Goal: Information Seeking & Learning: Check status

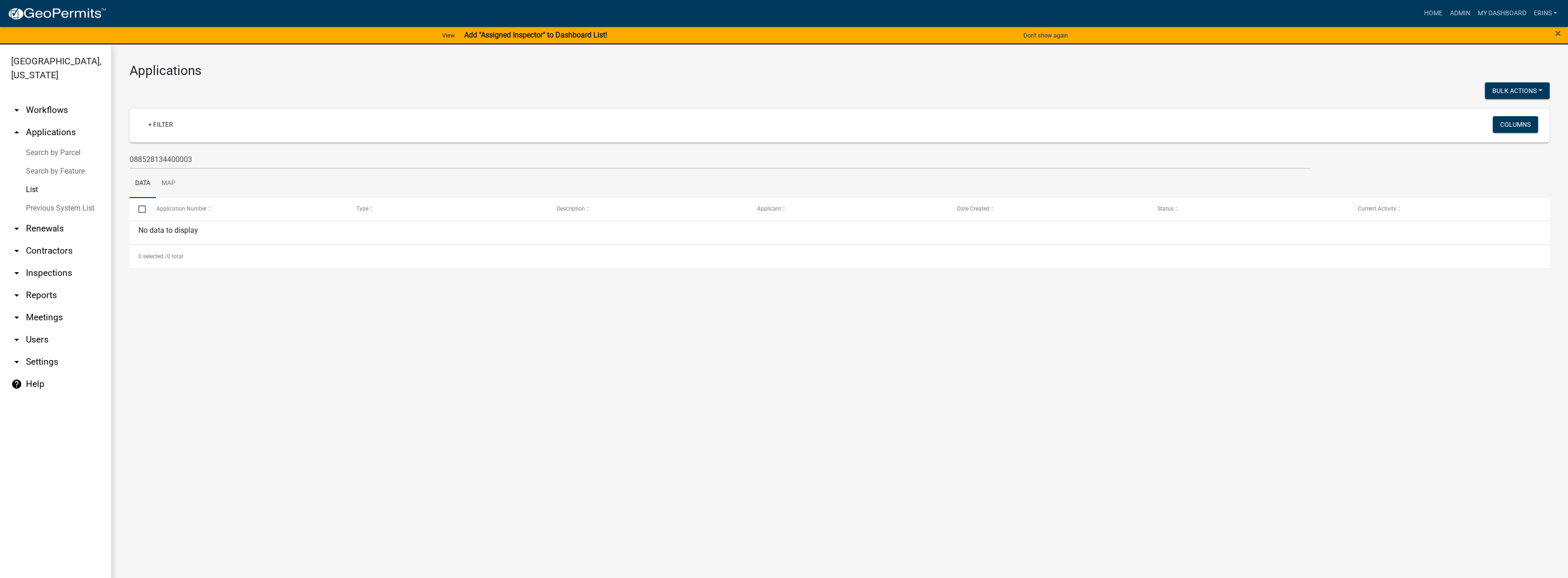
click at [31, 180] on link "List" at bounding box center [56, 190] width 111 height 18
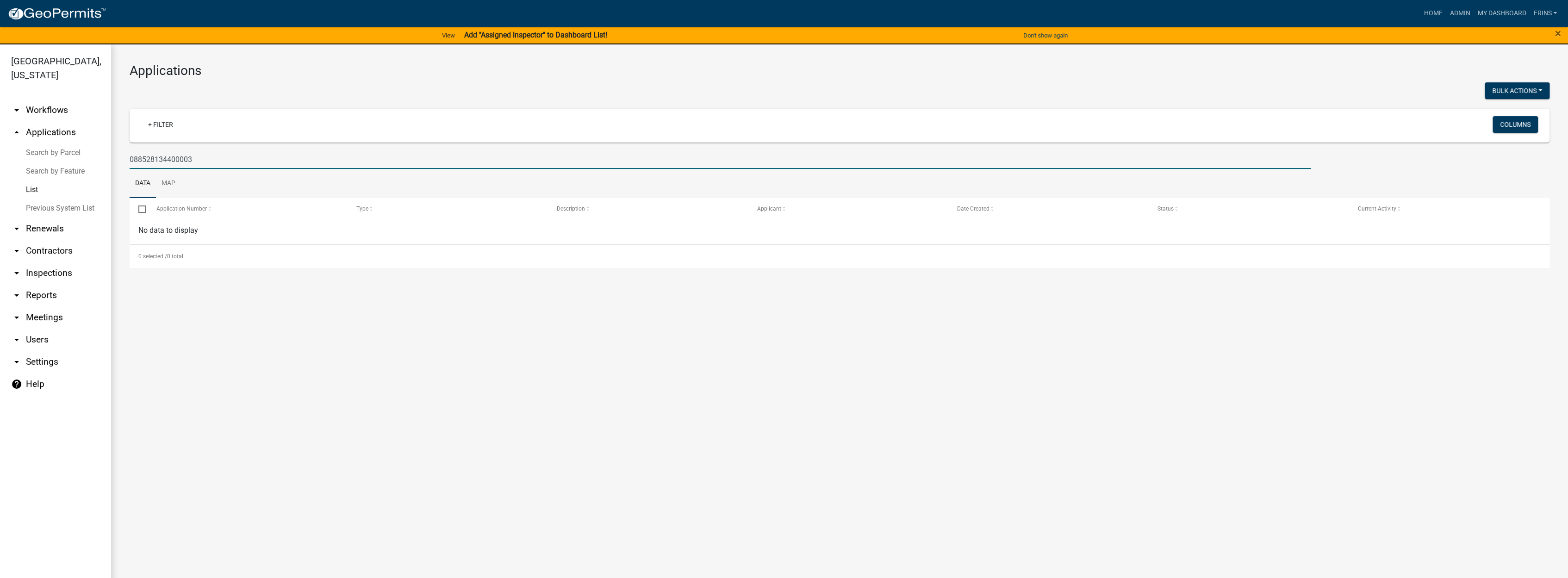
drag, startPoint x: 128, startPoint y: 157, endPoint x: 9, endPoint y: 150, distance: 119.2
click at [0, 152] on html "Internet Explorer does NOT work with GeoPermits. Get a new browser for more sec…" at bounding box center [784, 289] width 1568 height 578
type input "fertilizer"
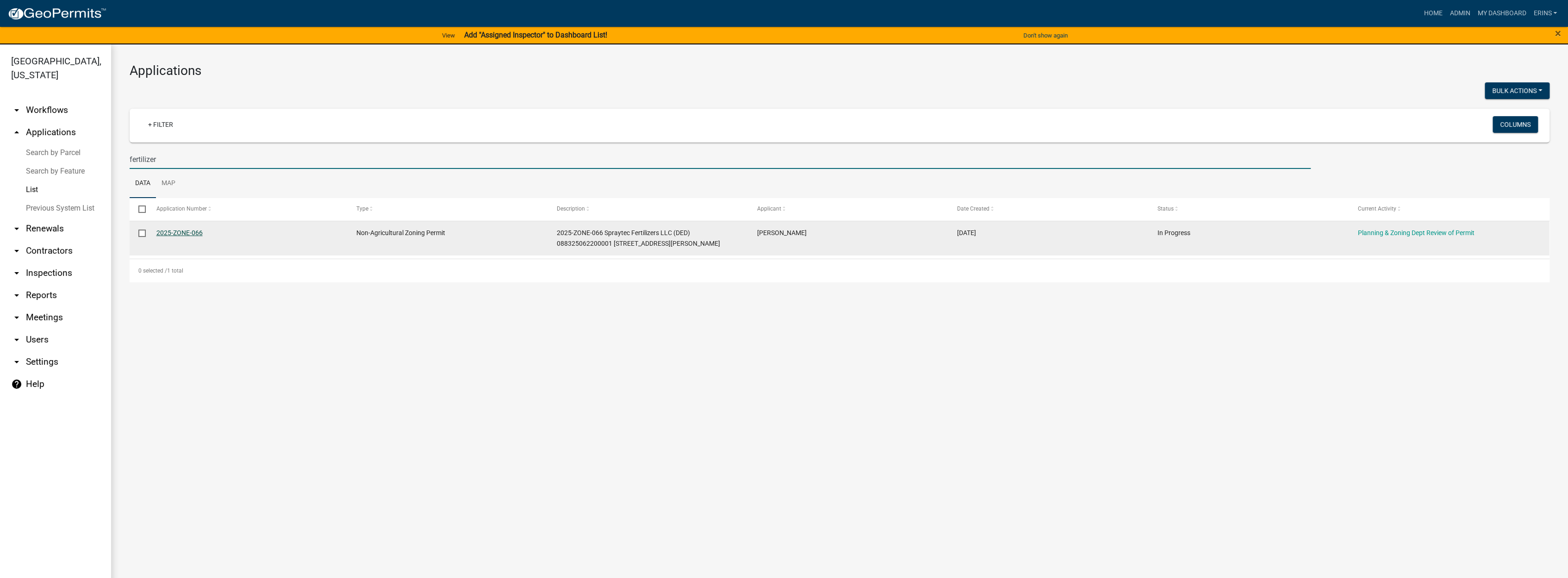
click at [175, 233] on link "2025-ZONE-066" at bounding box center [180, 233] width 46 height 7
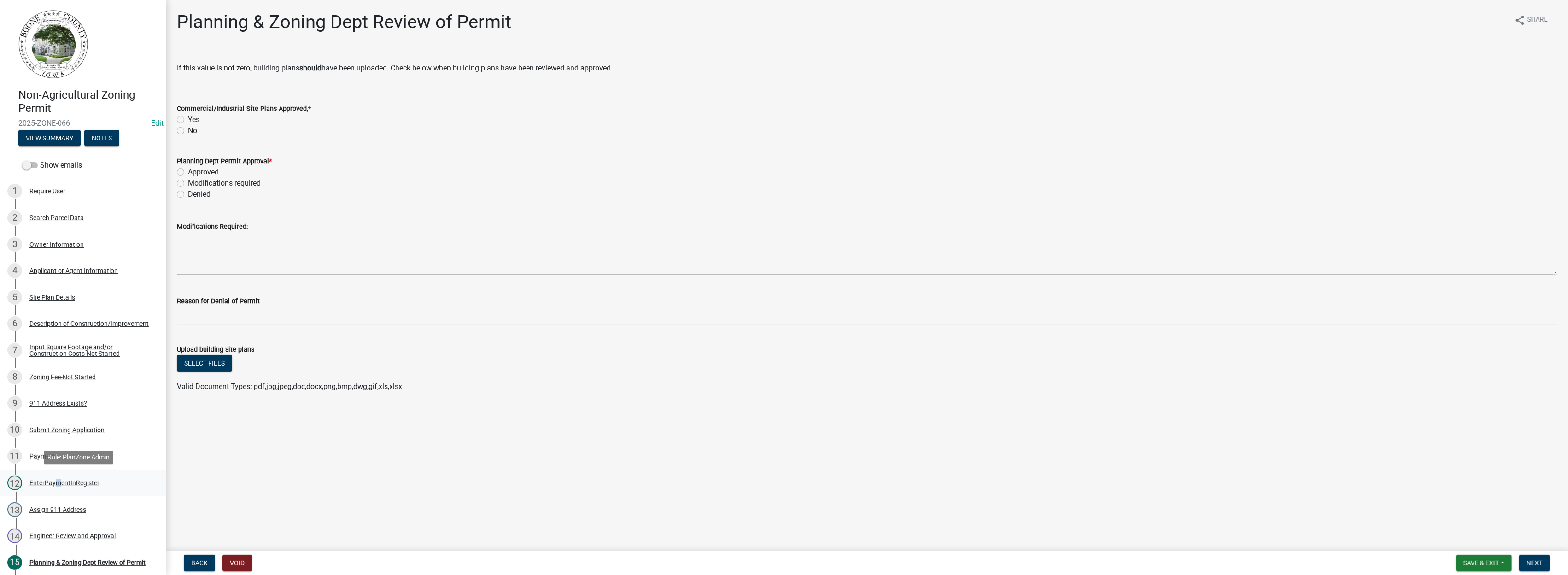
click at [54, 480] on div "EnterPaymentInRegister" at bounding box center [64, 483] width 70 height 7
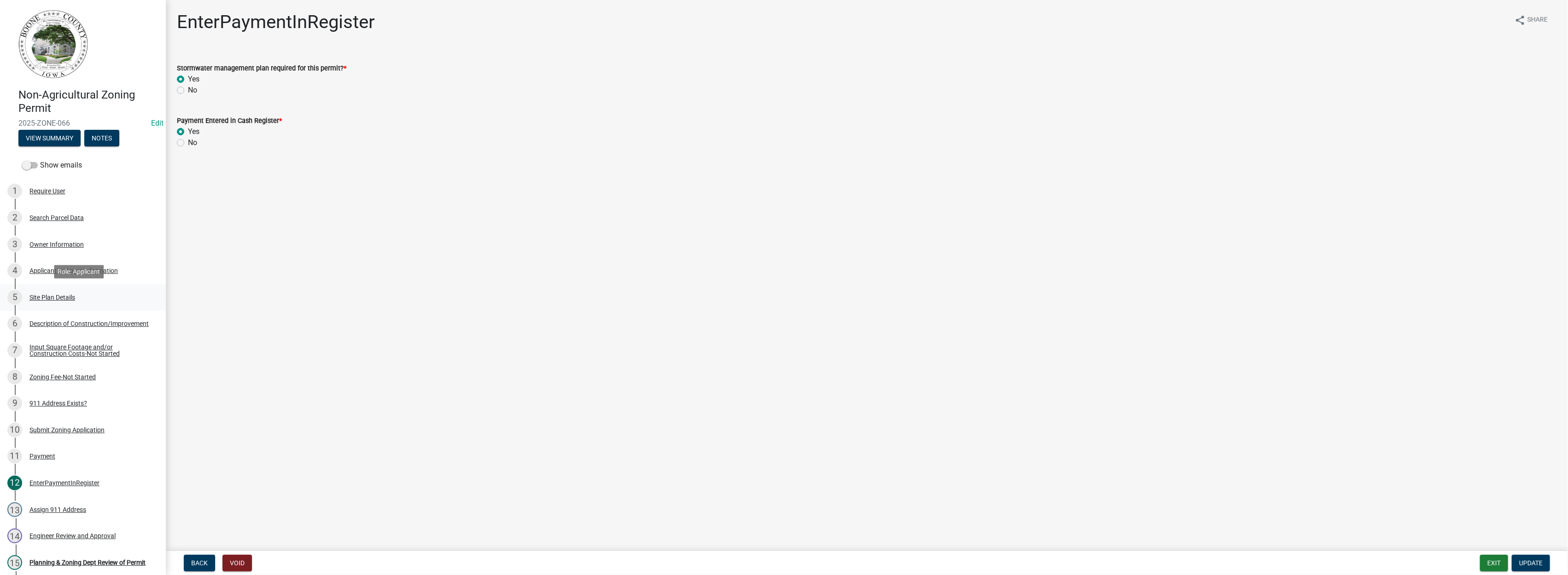
click at [55, 296] on div "Site Plan Details" at bounding box center [52, 298] width 46 height 7
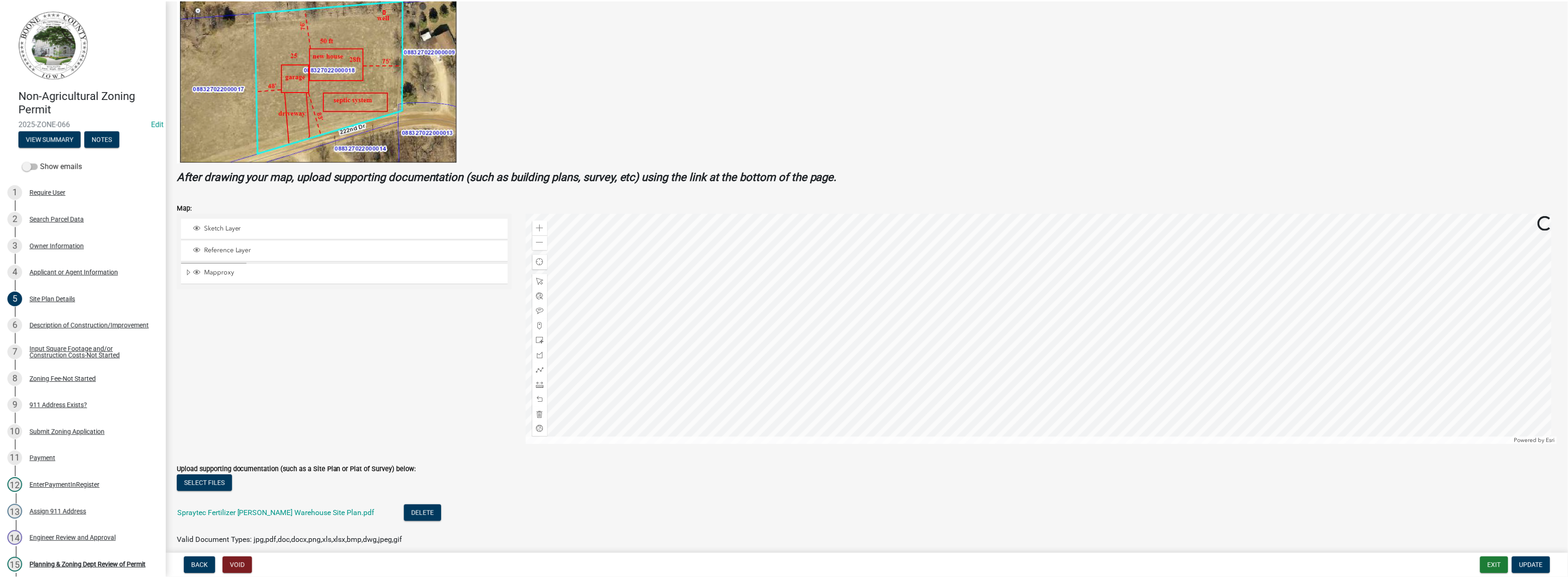
scroll to position [206, 0]
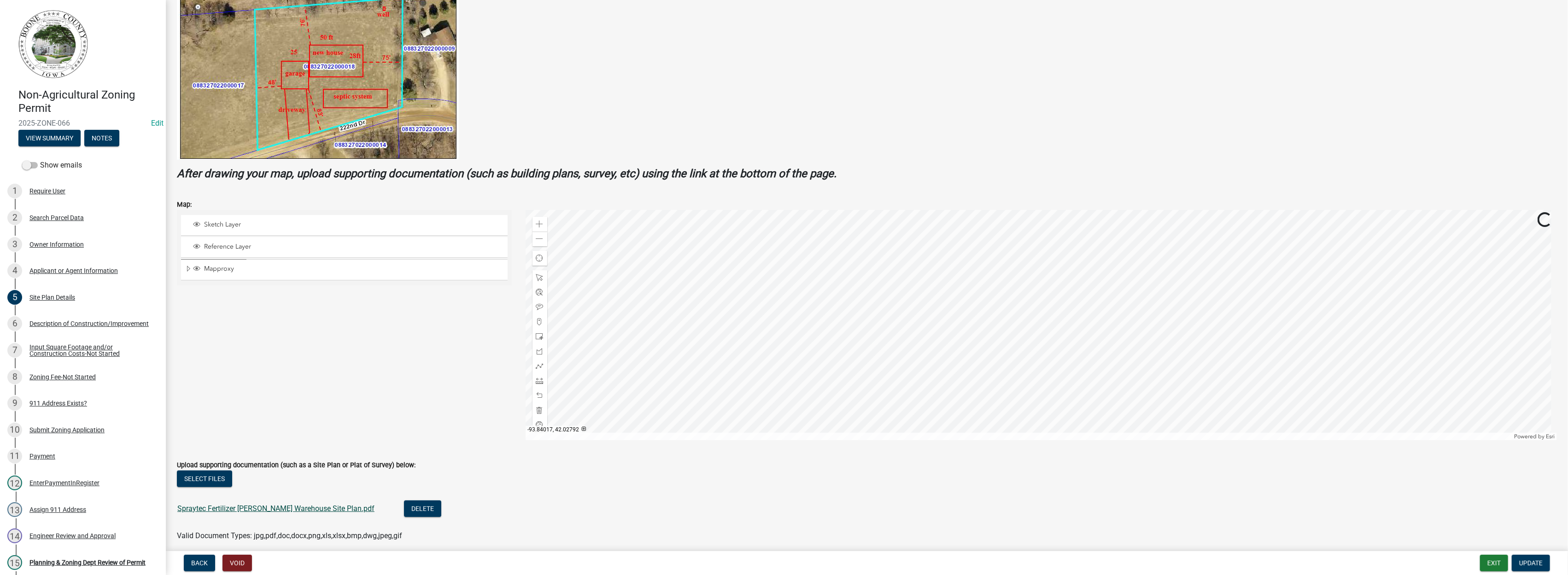
click at [280, 510] on link "Spraytec Fertilizer [PERSON_NAME] Warehouse Site Plan.pdf" at bounding box center [276, 509] width 197 height 9
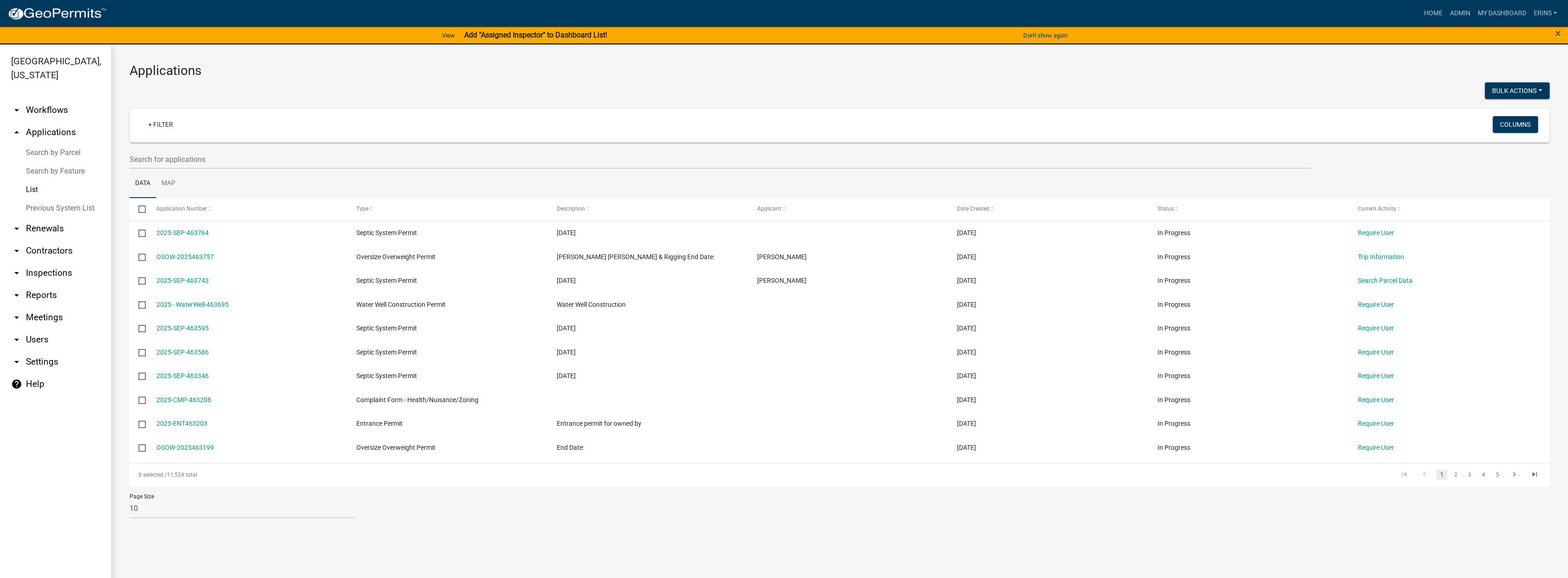
drag, startPoint x: 30, startPoint y: 176, endPoint x: 109, endPoint y: 159, distance: 80.8
click at [31, 180] on link "List" at bounding box center [56, 190] width 111 height 18
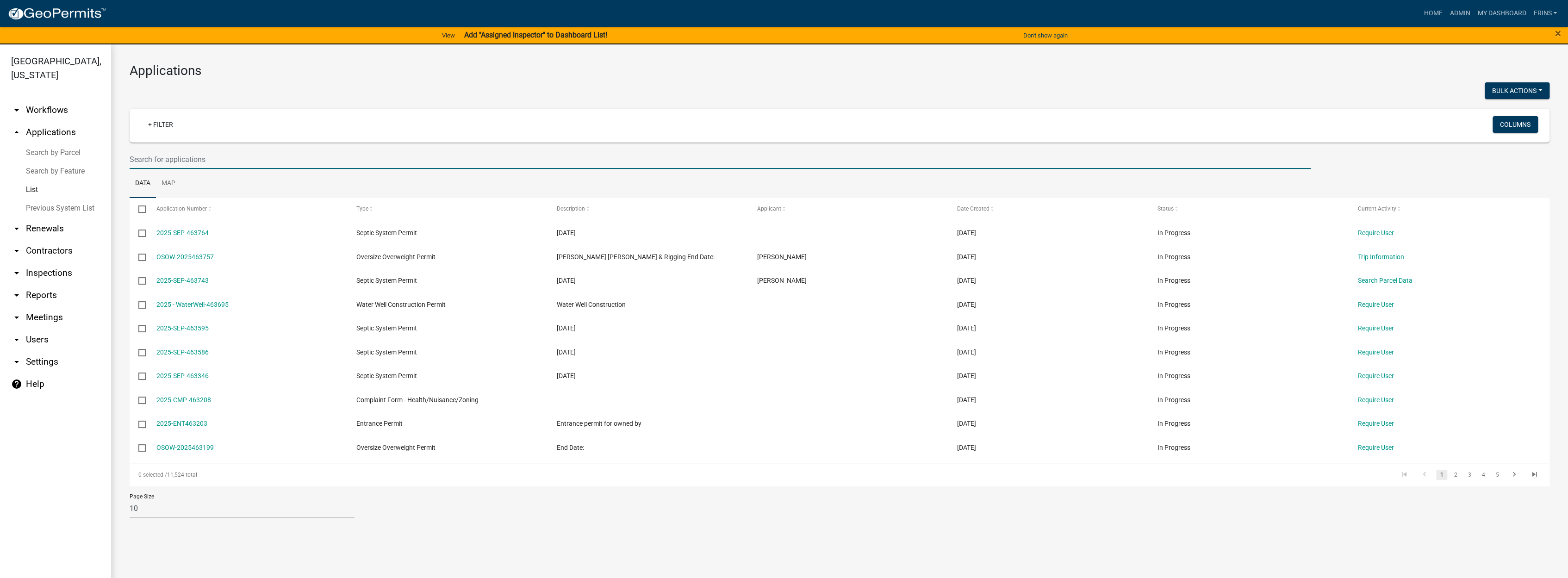
click at [167, 158] on input "text" at bounding box center [720, 159] width 1181 height 19
type input "daisy"
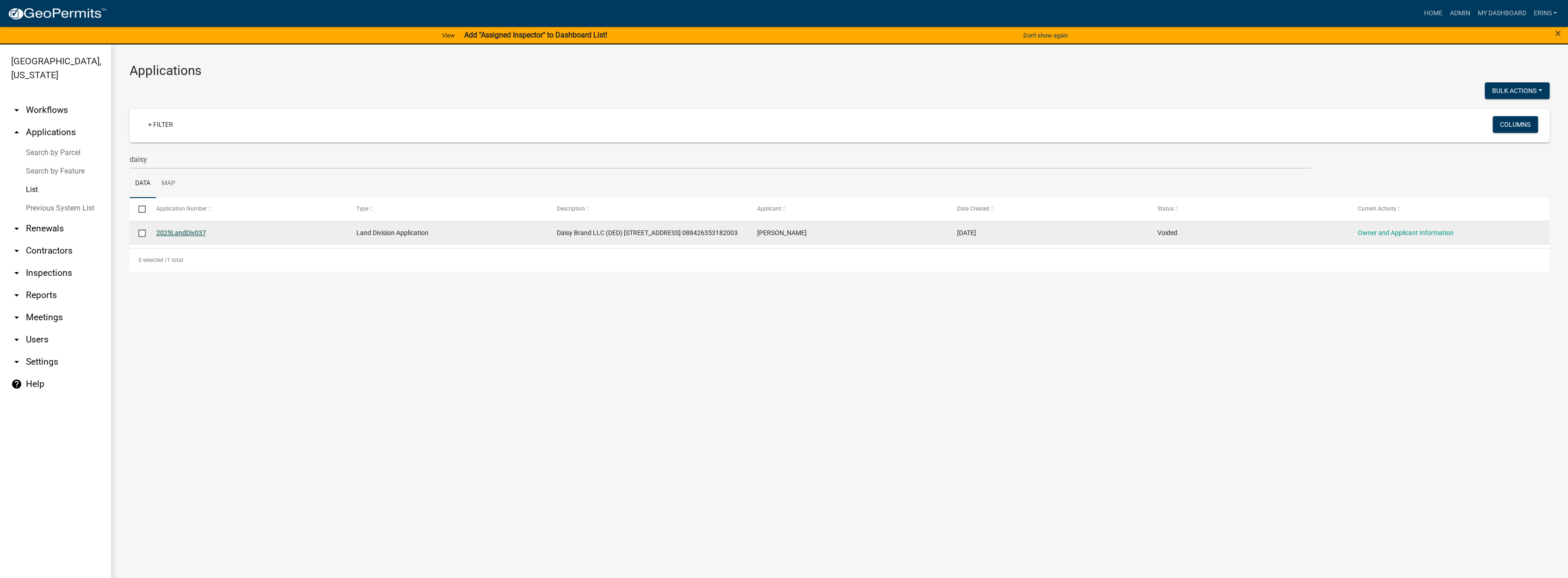
click at [183, 231] on link "2025LandDiv037" at bounding box center [181, 233] width 50 height 7
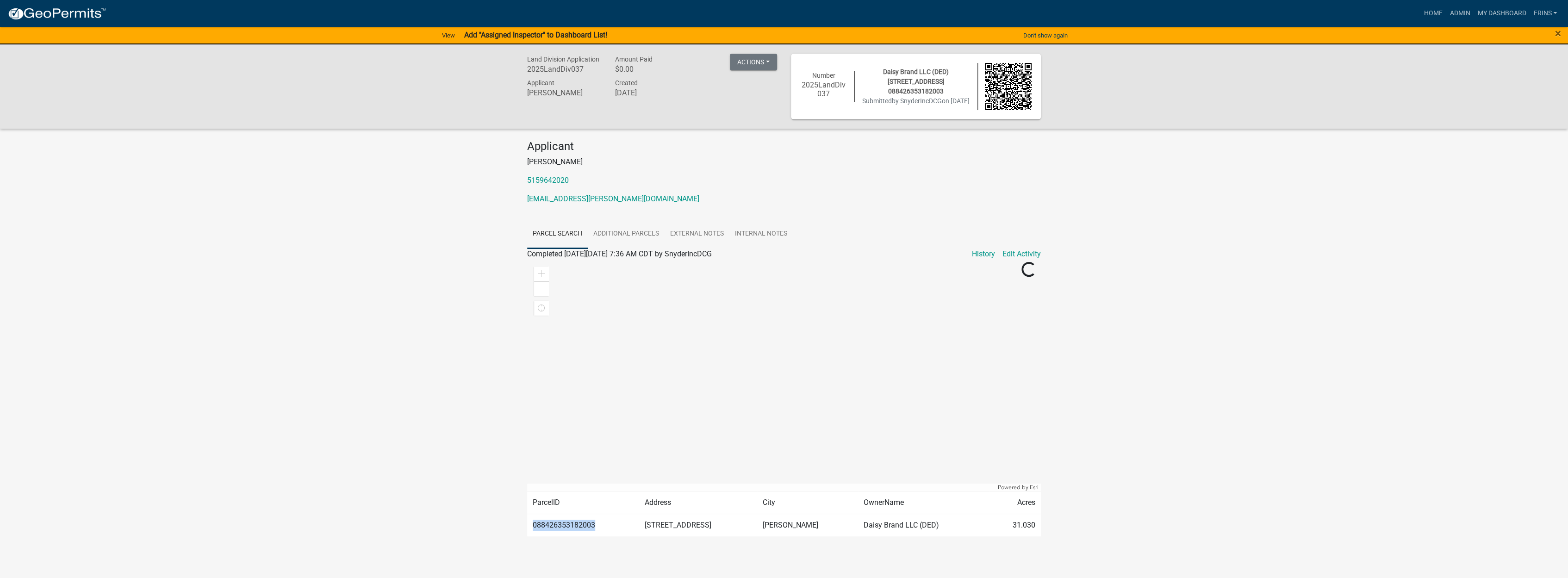
drag, startPoint x: 593, startPoint y: 524, endPoint x: 531, endPoint y: 526, distance: 62.0
click at [531, 526] on td "088426353182003" at bounding box center [583, 525] width 111 height 23
drag, startPoint x: 531, startPoint y: 526, endPoint x: 538, endPoint y: 526, distance: 7.0
copy td "088426353182003"
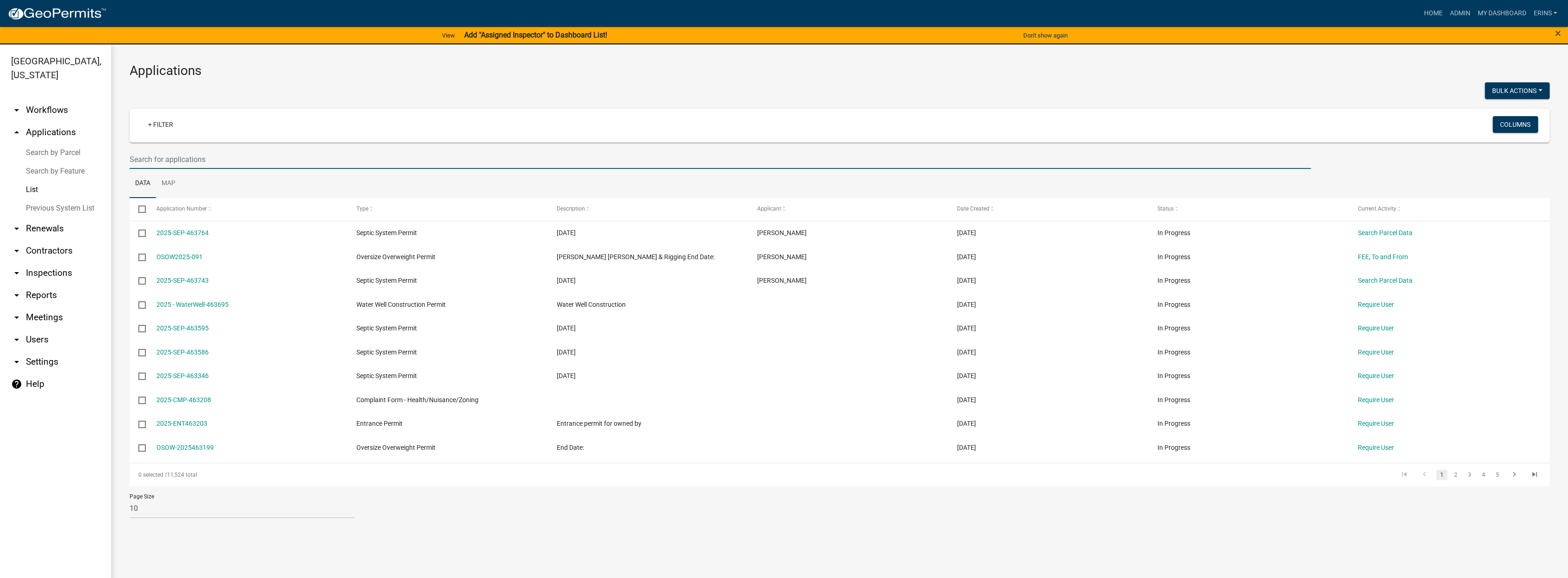
click at [174, 161] on input "text" at bounding box center [720, 159] width 1181 height 19
paste input "088426353182003"
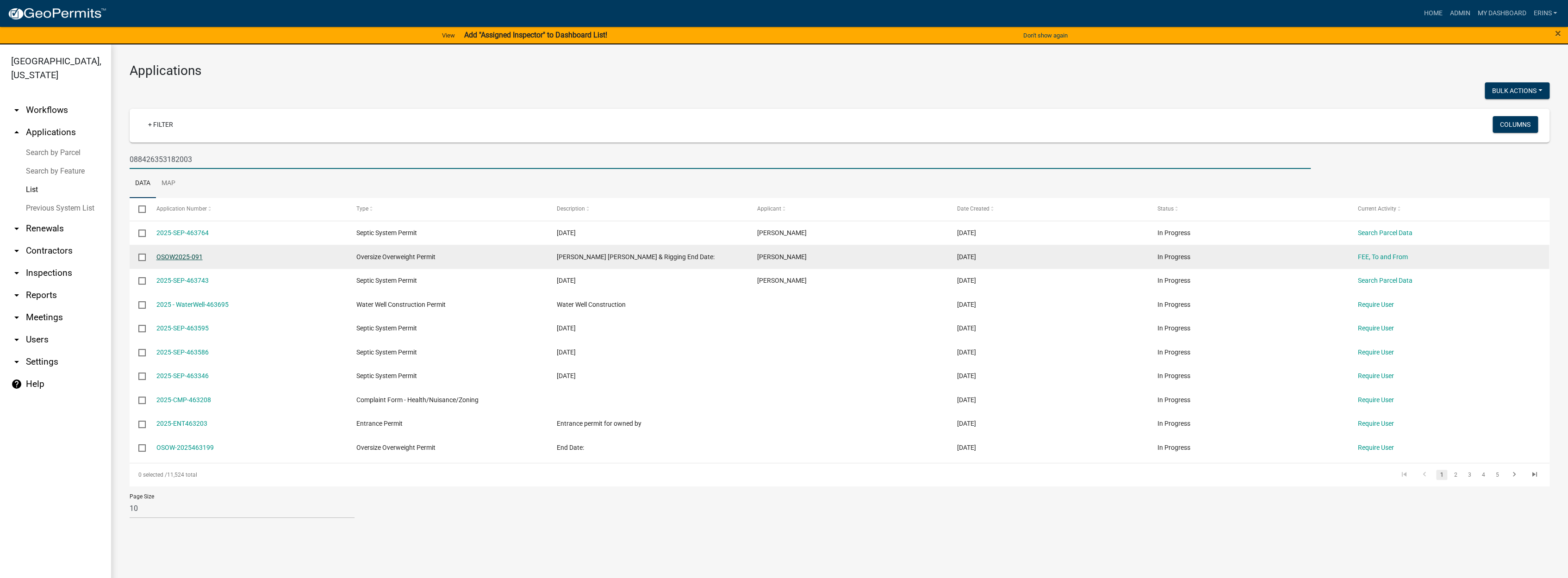
type input "088426353182003"
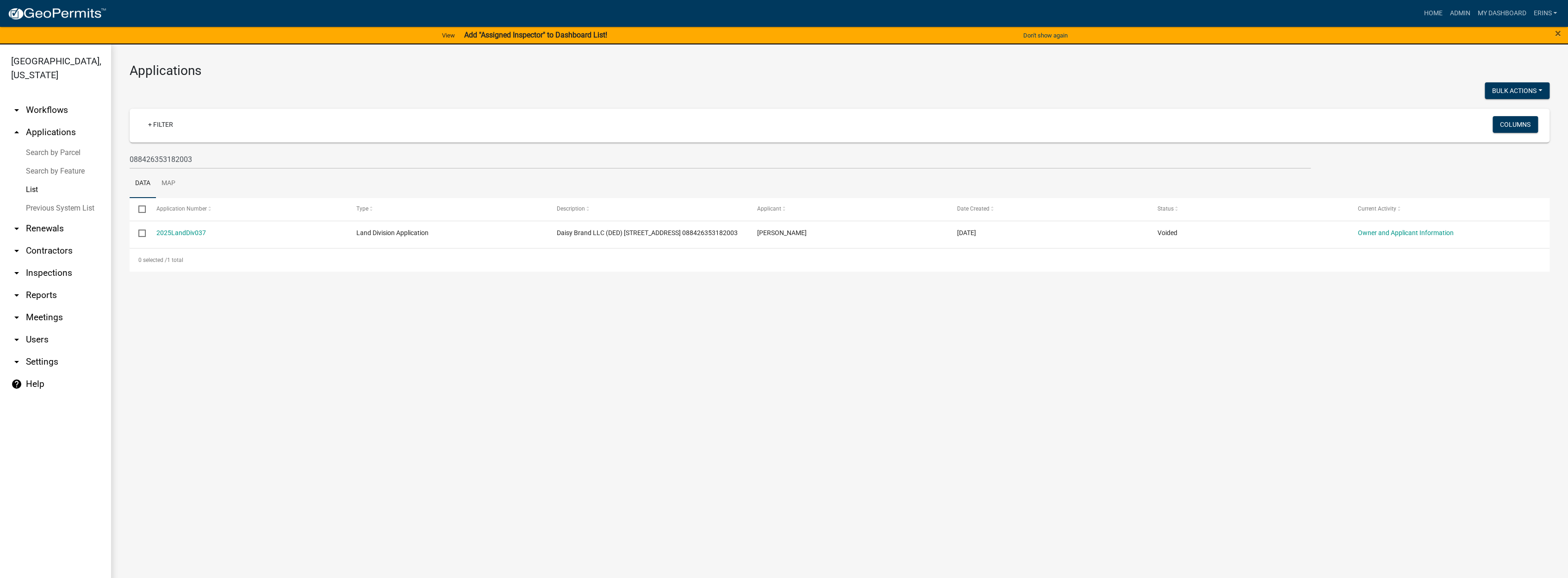
click at [28, 180] on link "List" at bounding box center [56, 190] width 111 height 18
click at [61, 144] on link "Search by Parcel" at bounding box center [56, 153] width 111 height 18
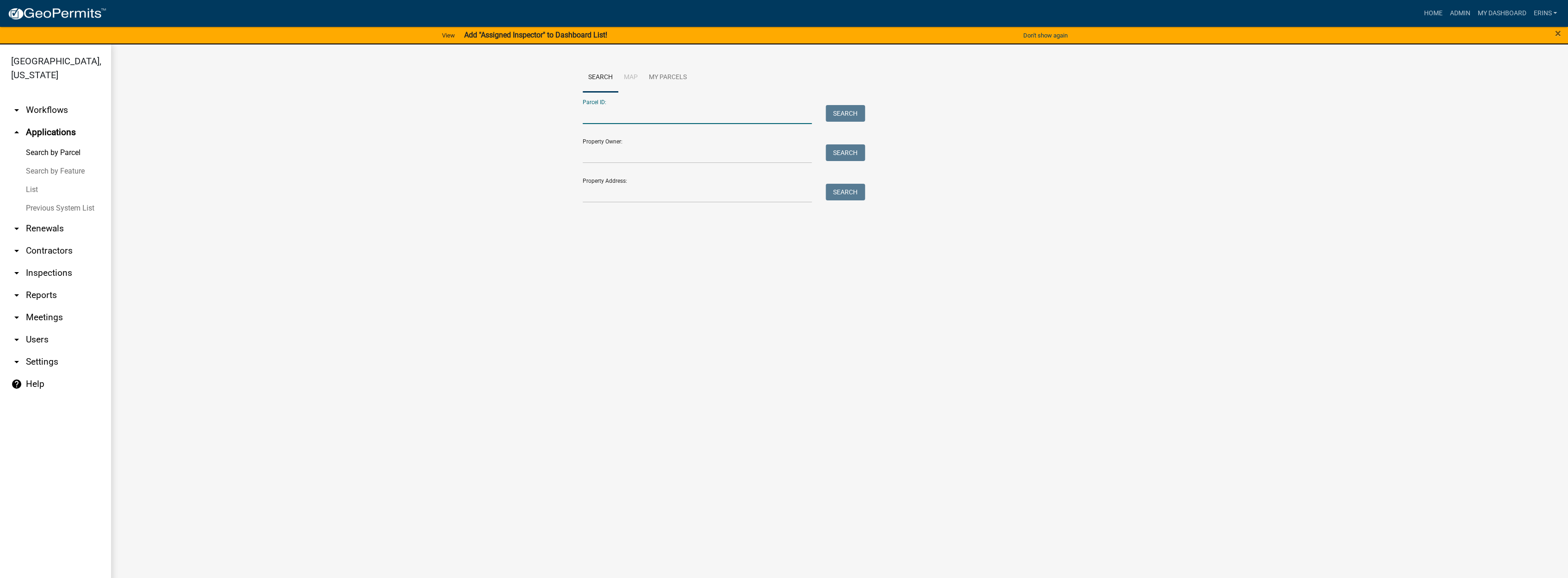
paste input "088426353182003"
type input "088426353182003"
click at [862, 115] on button "Search" at bounding box center [845, 113] width 39 height 17
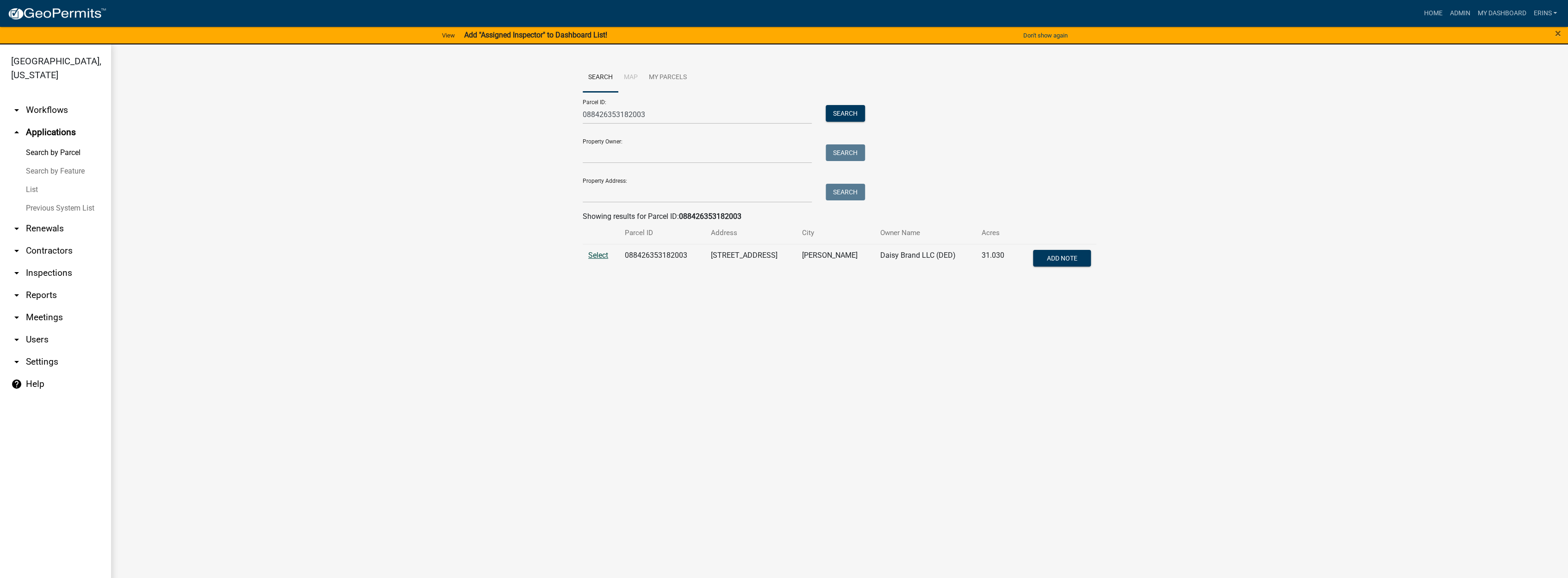
click at [593, 253] on span "Select" at bounding box center [598, 255] width 20 height 9
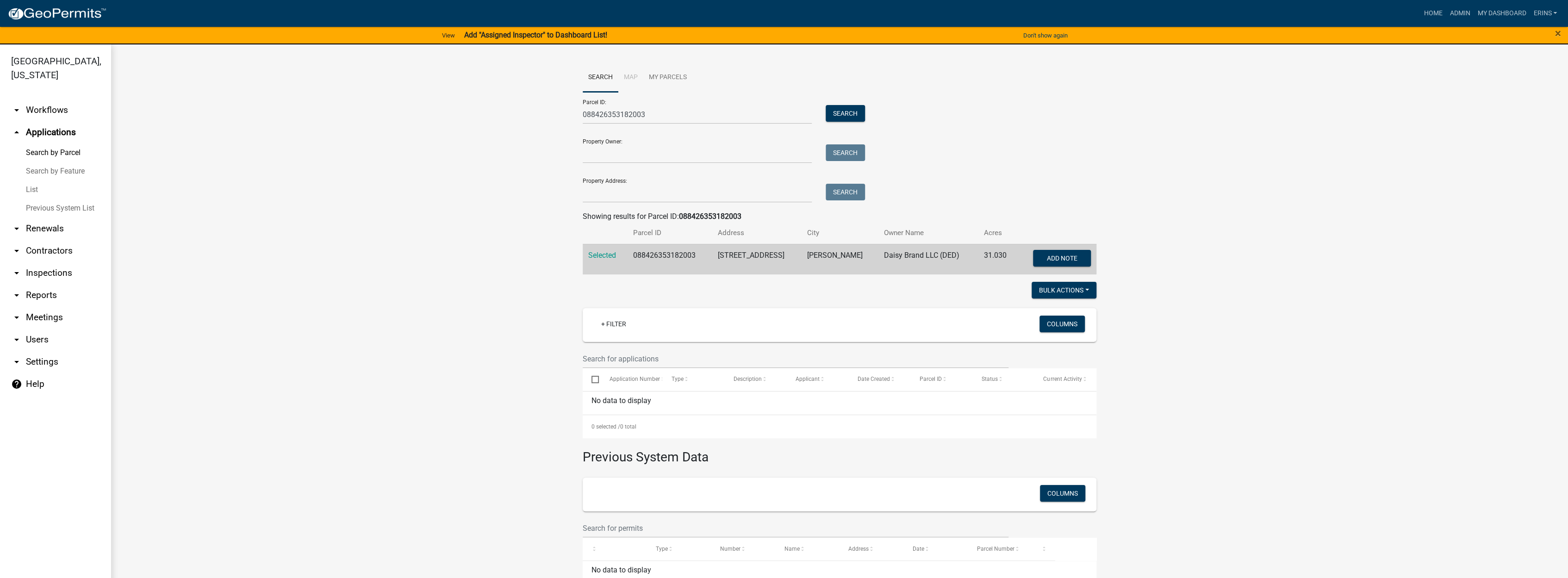
click at [34, 180] on link "List" at bounding box center [56, 190] width 111 height 18
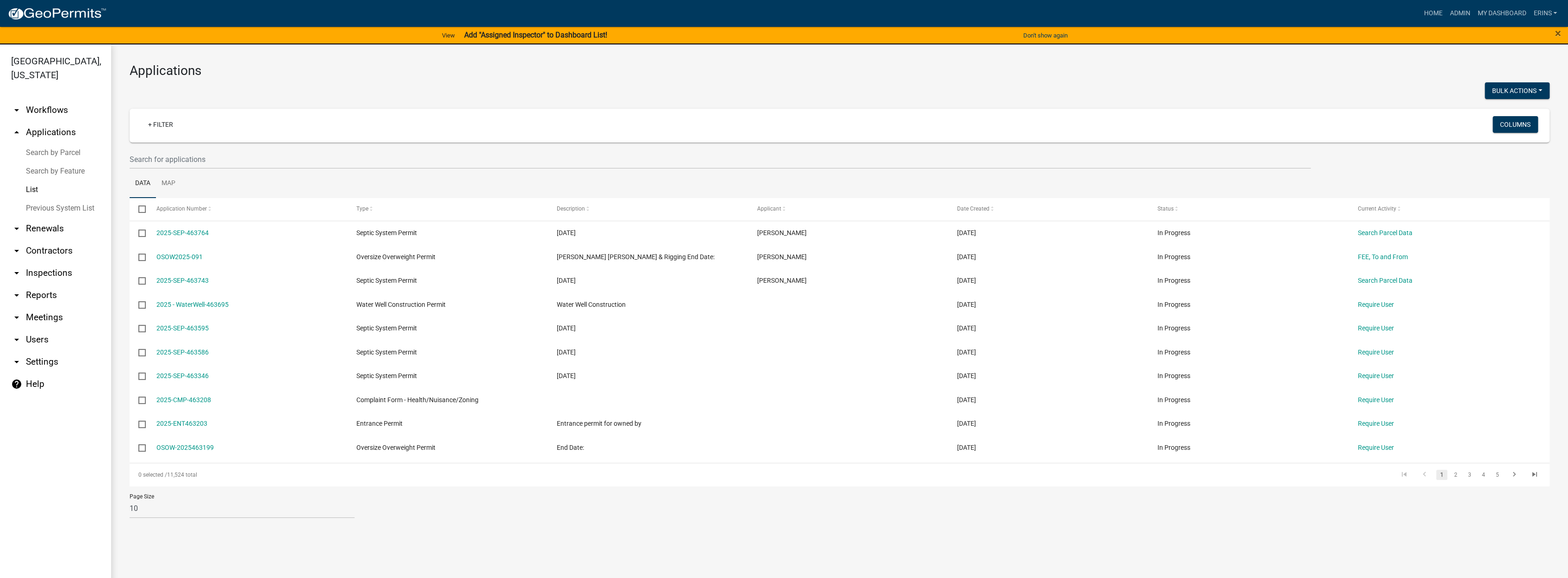
click at [57, 144] on link "Search by Parcel" at bounding box center [56, 153] width 111 height 18
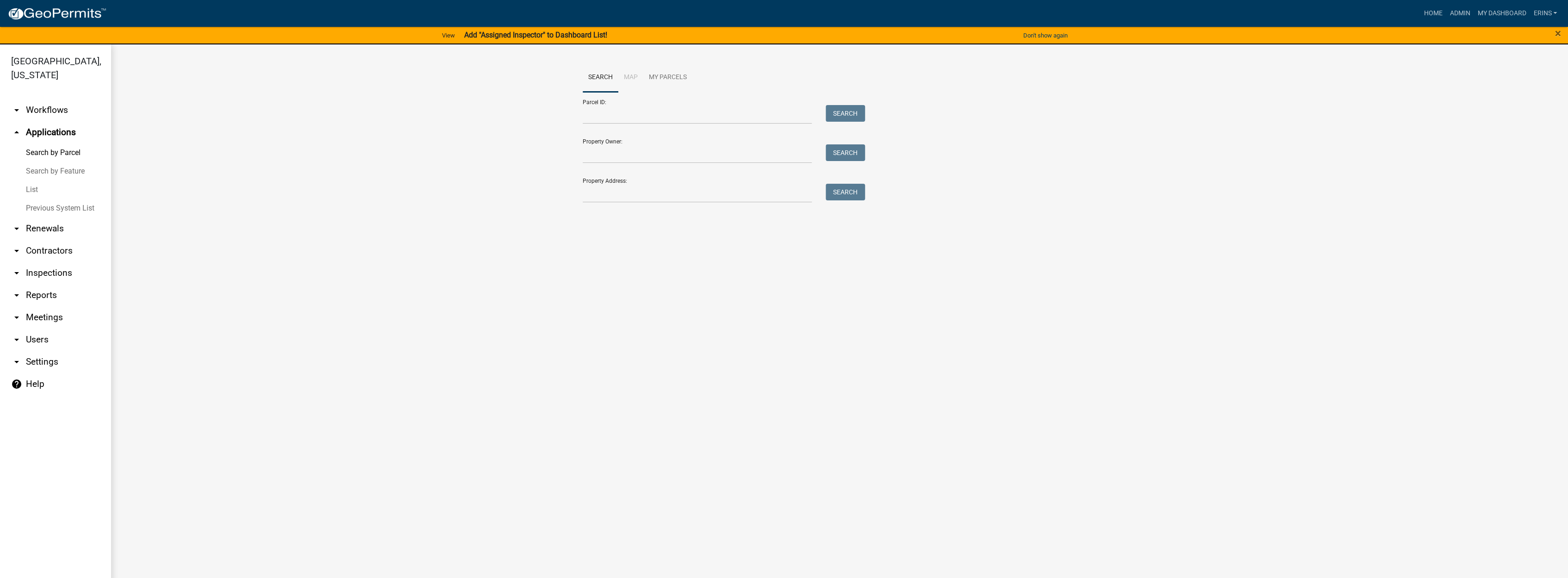
click at [37, 180] on link "List" at bounding box center [56, 190] width 111 height 18
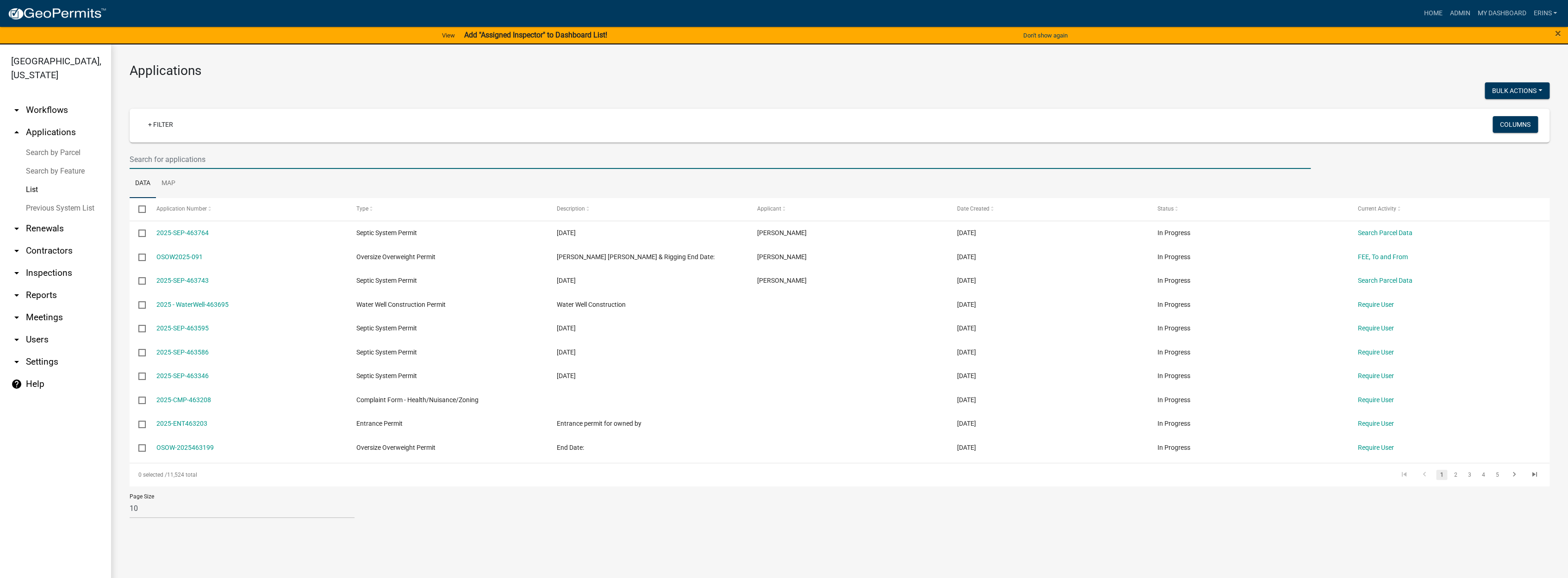
click at [159, 163] on input "text" at bounding box center [720, 159] width 1181 height 19
type input "daisy"
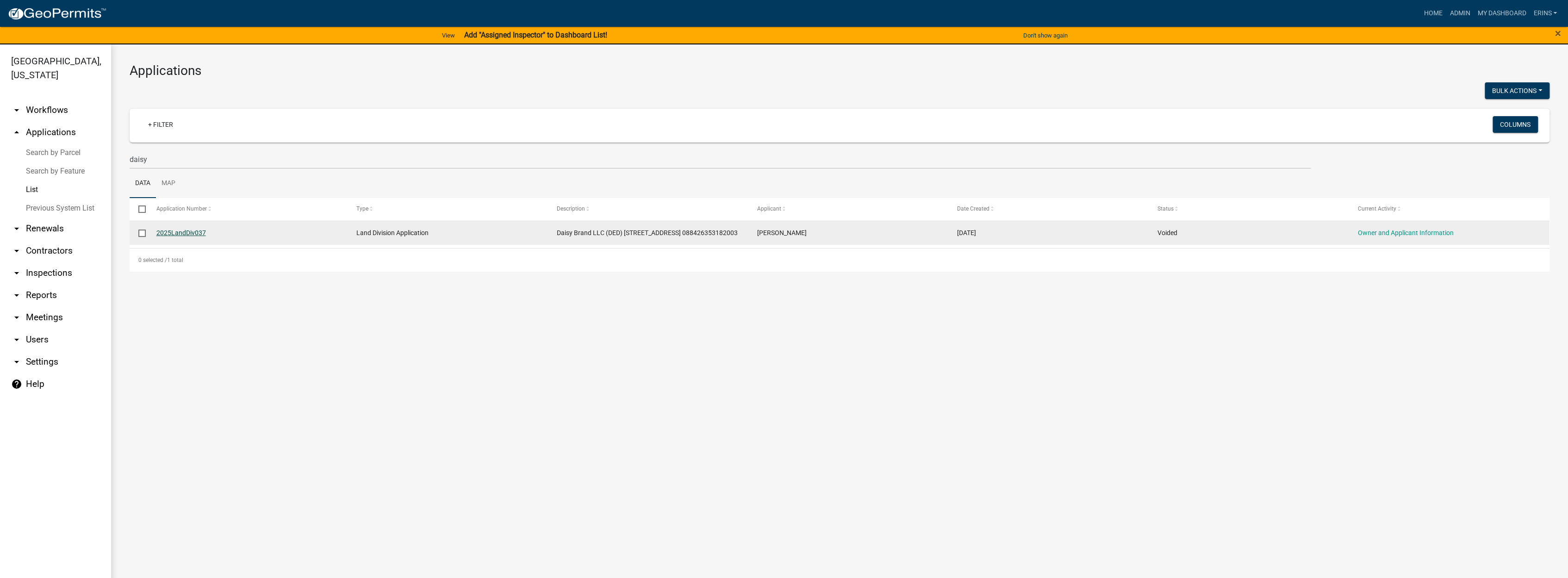
click at [180, 235] on link "2025LandDiv037" at bounding box center [181, 233] width 50 height 7
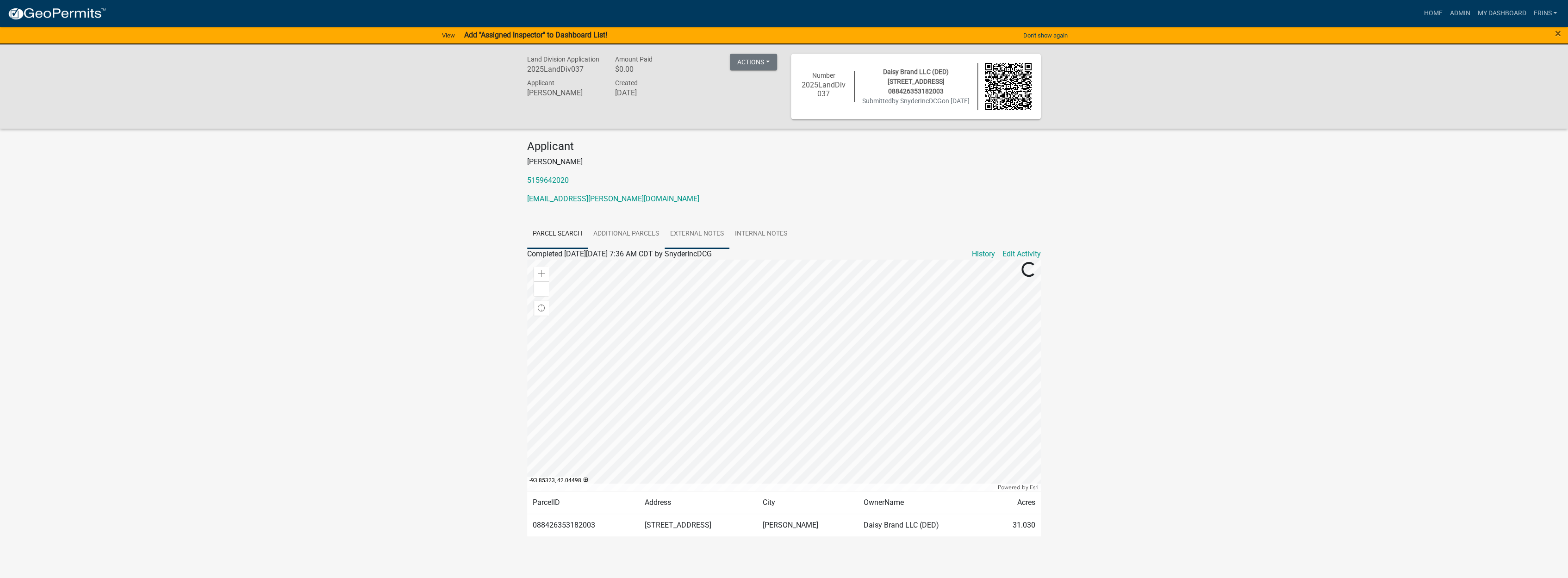
scroll to position [4, 0]
click at [625, 226] on link "Additional Parcels" at bounding box center [626, 230] width 77 height 29
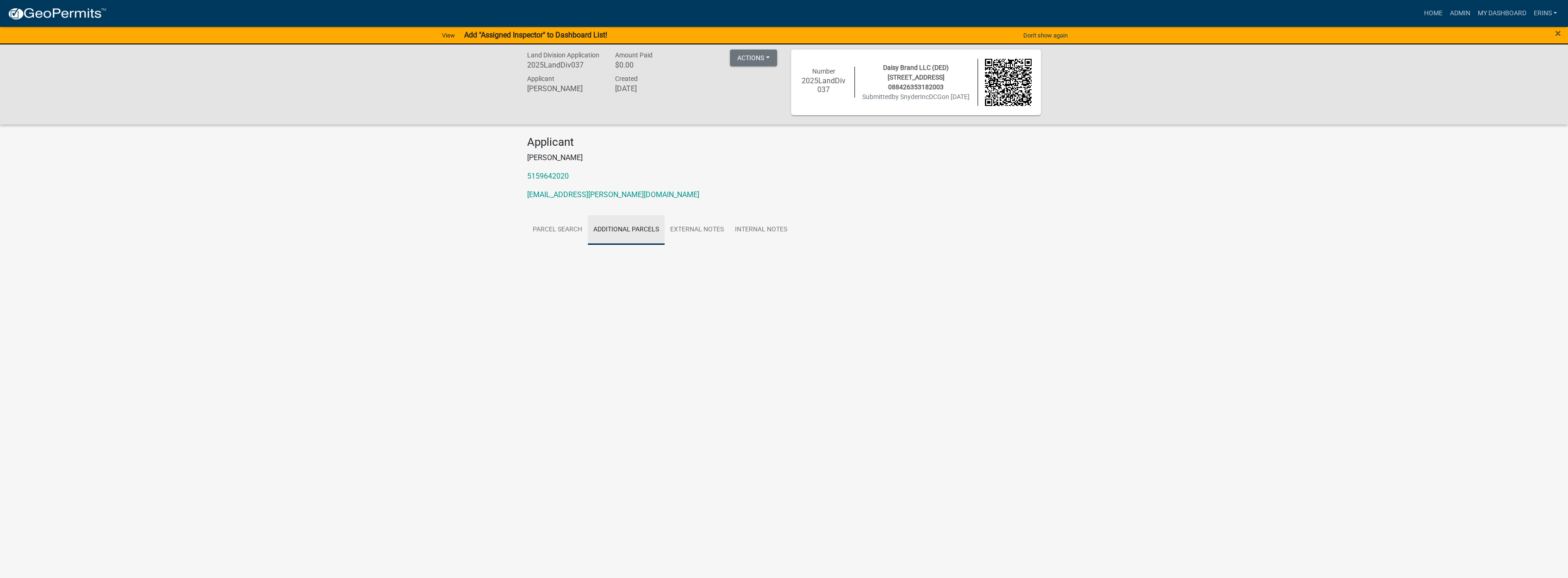
scroll to position [0, 0]
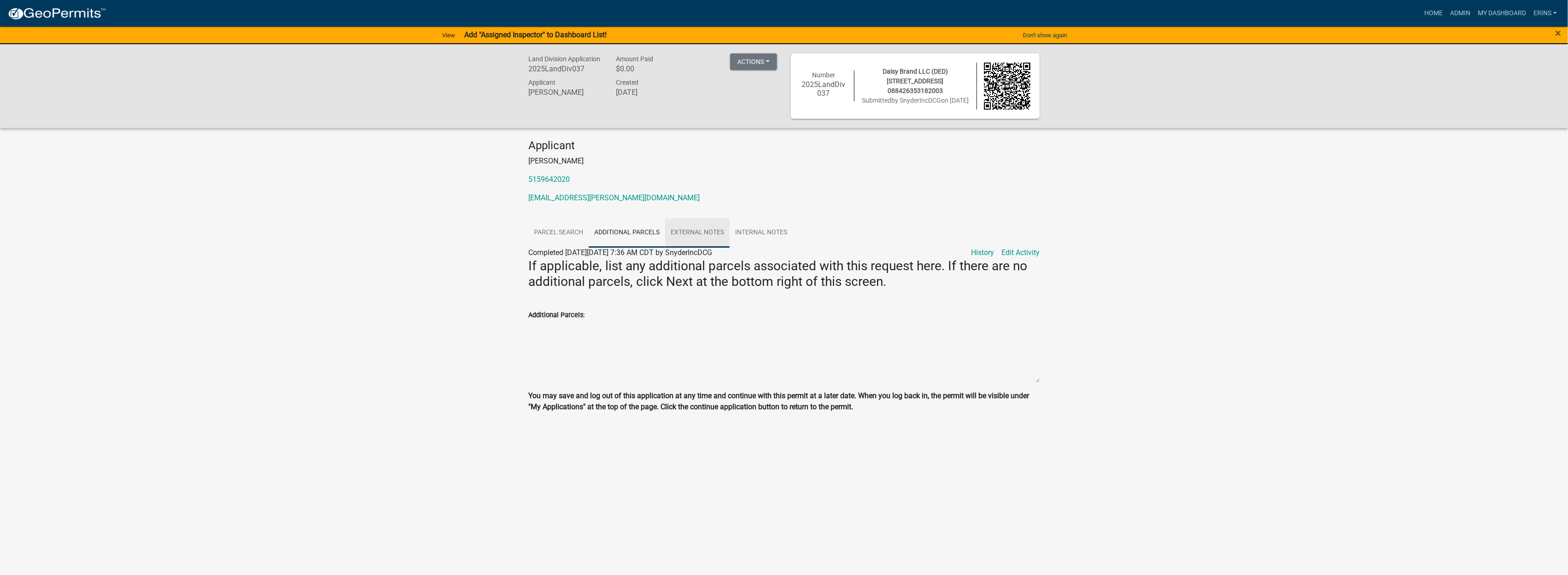
click at [687, 232] on link "External Notes" at bounding box center [698, 233] width 65 height 29
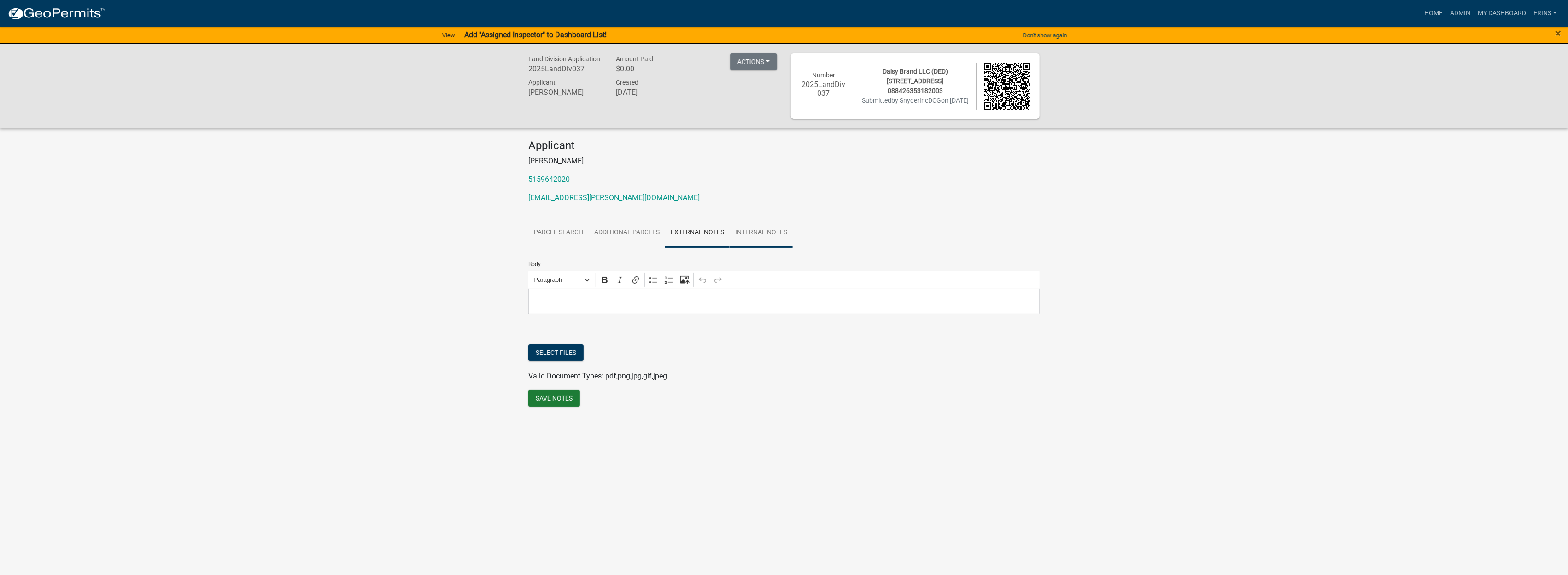
click at [766, 232] on link "Internal Notes" at bounding box center [761, 233] width 63 height 29
click at [561, 234] on link "Parcel search" at bounding box center [558, 233] width 60 height 29
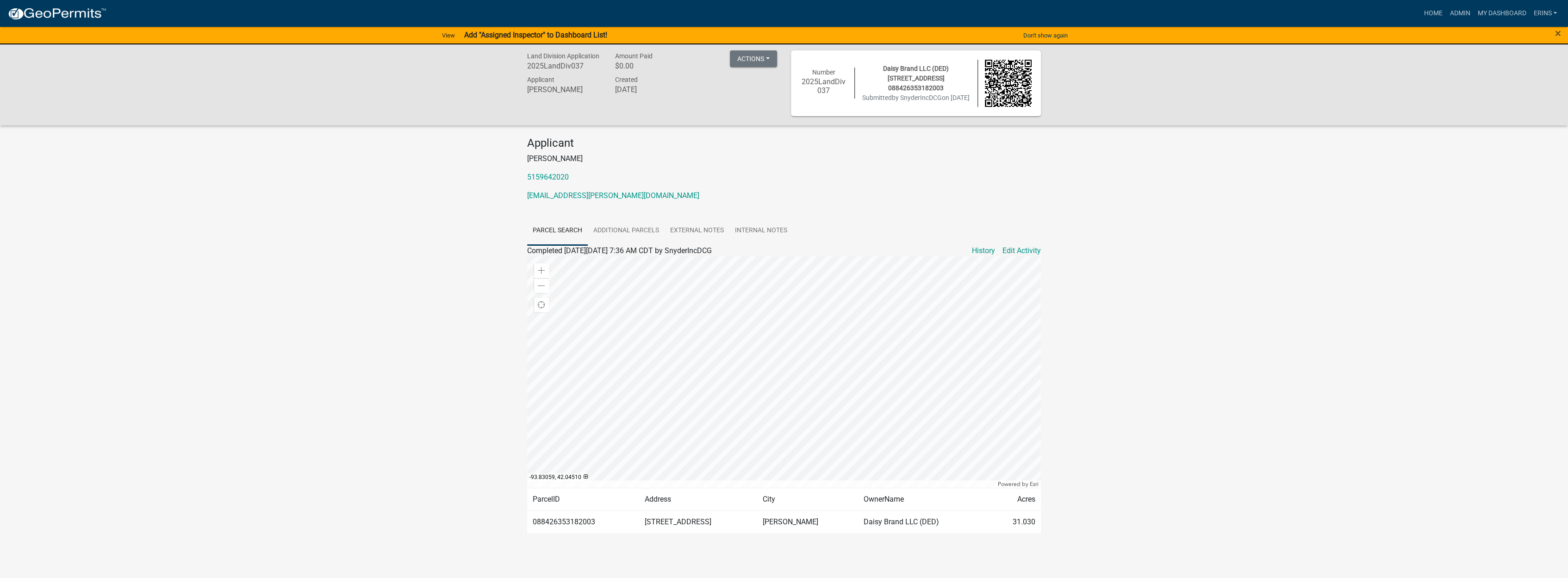
scroll to position [4, 0]
